Goal: Task Accomplishment & Management: Manage account settings

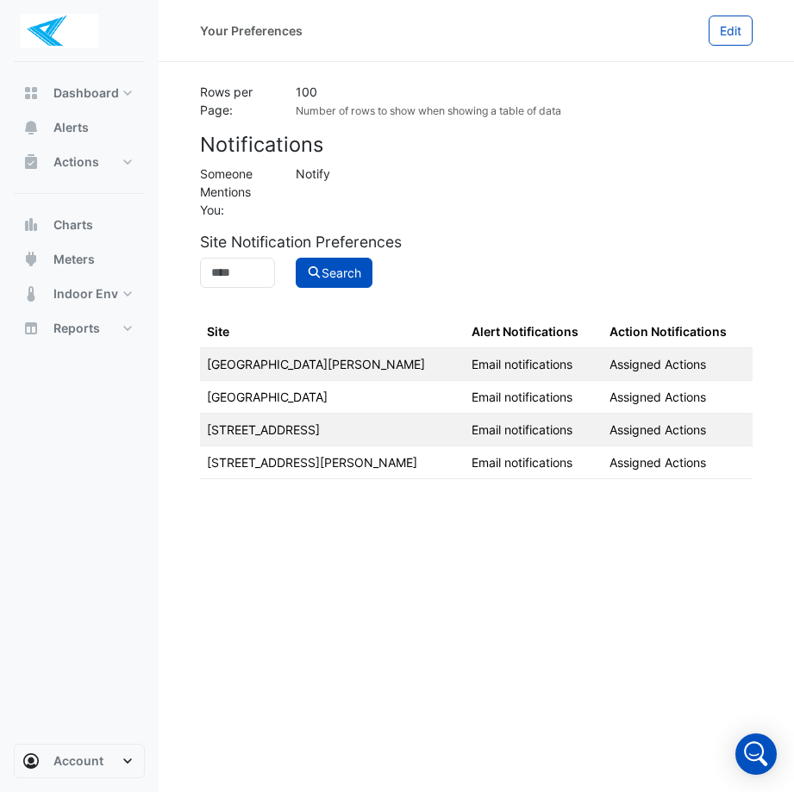
click at [322, 373] on td "[GEOGRAPHIC_DATA][PERSON_NAME]" at bounding box center [332, 363] width 265 height 33
click at [465, 368] on td "Email notifications" at bounding box center [534, 363] width 138 height 33
drag, startPoint x: 462, startPoint y: 368, endPoint x: 513, endPoint y: 361, distance: 51.3
click at [513, 361] on td "Email notifications" at bounding box center [534, 363] width 138 height 33
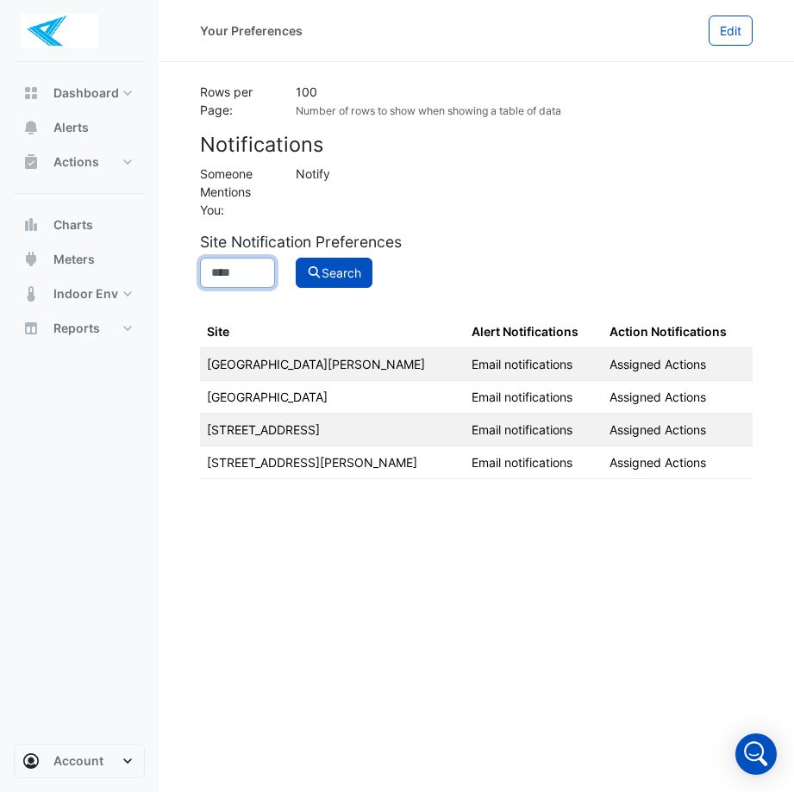
click at [250, 280] on input at bounding box center [237, 273] width 75 height 30
click at [229, 357] on td "[GEOGRAPHIC_DATA][PERSON_NAME]" at bounding box center [332, 363] width 265 height 33
click at [246, 284] on input at bounding box center [237, 273] width 75 height 30
click at [396, 265] on div "Search" at bounding box center [524, 273] width 478 height 30
